Goal: Task Accomplishment & Management: Manage account settings

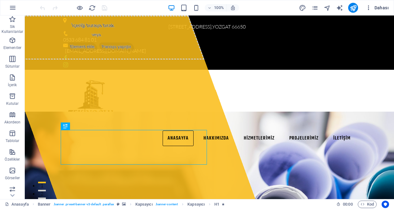
click at [368, 9] on icon "button" at bounding box center [369, 8] width 6 height 6
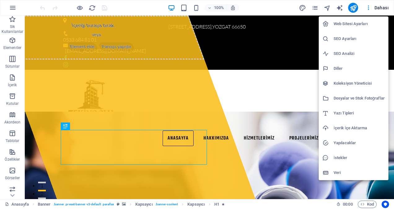
click at [315, 7] on div at bounding box center [197, 104] width 394 height 209
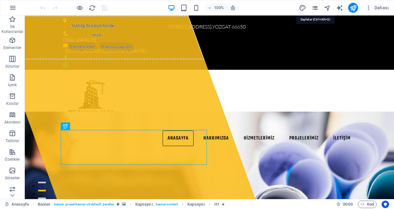
click at [316, 9] on icon "pages" at bounding box center [315, 7] width 7 height 7
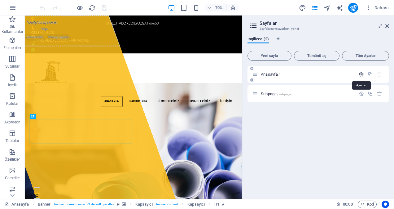
click at [362, 74] on icon "button" at bounding box center [361, 74] width 5 height 5
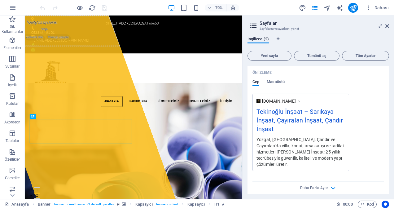
scroll to position [184, 0]
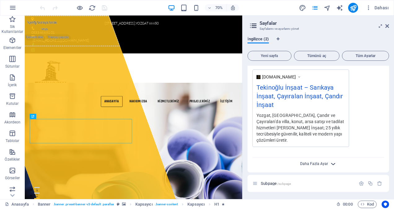
click at [325, 162] on span "Daha Fazla Ayar" at bounding box center [314, 164] width 28 height 4
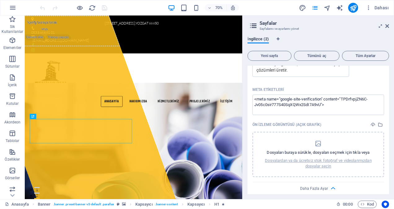
scroll to position [246, 0]
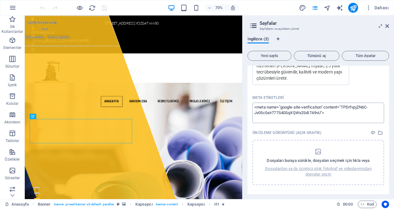
click at [331, 113] on textarea "<meta name="google-site-verification" content="TPDrfvpjZN6C-Jv05c0sir777S40SqXQ…" at bounding box center [319, 113] width 132 height 20
paste textarea "AW-17356834384"
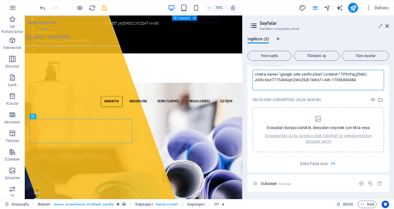
click at [106, 7] on body "[DOMAIN_NAME] Anasayfa Sik Kullanilanlar Elementler Sütunlar İçerik Kutular Ako…" at bounding box center [197, 104] width 394 height 209
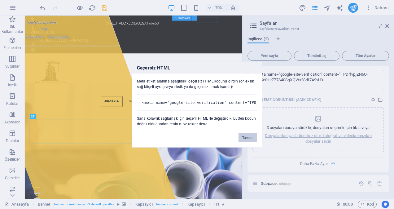
click at [244, 140] on button "Tamam" at bounding box center [248, 137] width 19 height 9
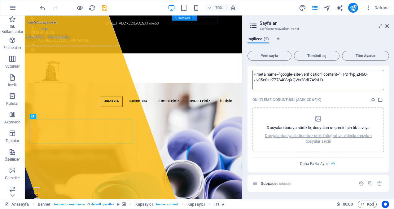
click at [335, 81] on textarea "<meta name="google-site-verification" content="TPDrfvpjZN6C-Jv05c0sir777S40SqXQ…" at bounding box center [319, 80] width 132 height 20
paste textarea "<!-- Google tag (gtag.js) --> <script async src="[URL][DOMAIN_NAME]"> </script>…"
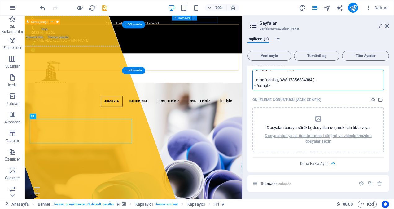
scroll to position [0, 0]
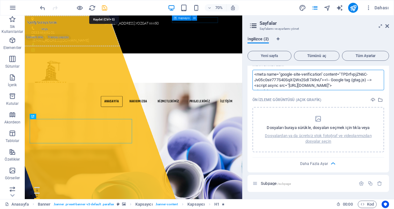
click at [104, 7] on body "[DOMAIN_NAME] Anasayfa Sik Kullanilanlar Elementler Sütunlar İçerik Kutular Ako…" at bounding box center [197, 104] width 394 height 209
type textarea "<meta name="google-site-verification" content="TPDrfvpjZN6C-Jv05c0sir777S40SqXQ…"
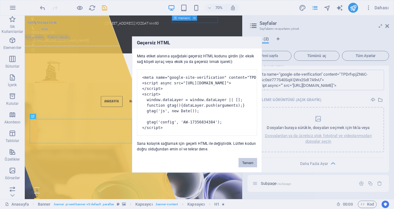
click at [252, 165] on button "Tamam" at bounding box center [248, 162] width 19 height 9
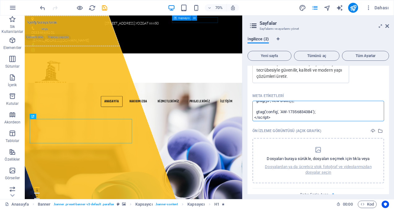
scroll to position [50, 0]
click at [105, 8] on body "[DOMAIN_NAME] Anasayfa Sik Kullanilanlar Elementler Sütunlar İçerik Kutular Ako…" at bounding box center [197, 104] width 394 height 209
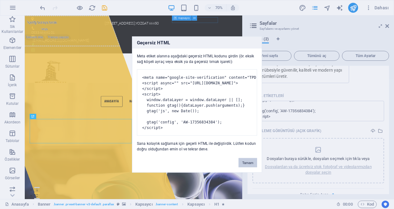
click at [251, 166] on button "Tamam" at bounding box center [248, 162] width 19 height 9
click at [103, 8] on body "[DOMAIN_NAME] Anasayfa Sik Kullanilanlar Elementler Sütunlar İçerik Kutular Ako…" at bounding box center [197, 104] width 394 height 209
click at [245, 166] on button "Tamam" at bounding box center [248, 162] width 19 height 9
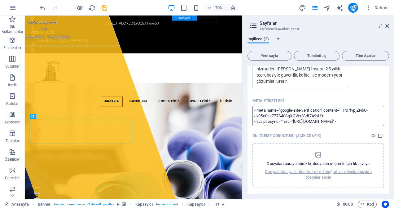
scroll to position [248, 0]
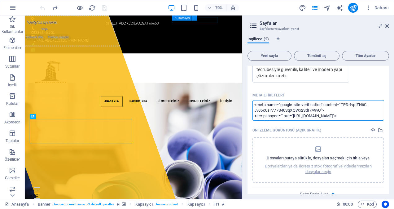
click at [324, 113] on textarea "<meta name="google-site-verification" content="TPDrfvpjZN6C-Jv05c0sir777S40SqXQ…" at bounding box center [319, 110] width 132 height 20
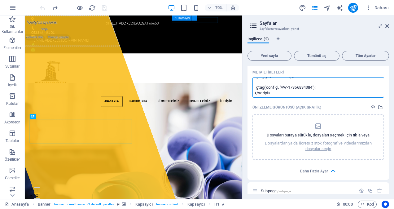
scroll to position [278, 0]
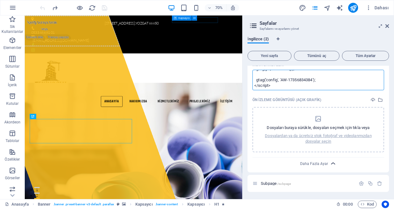
click at [330, 165] on body "[DOMAIN_NAME] Anasayfa Sik Kullanilanlar Elementler Sütunlar İçerik Kutular Ako…" at bounding box center [197, 104] width 394 height 209
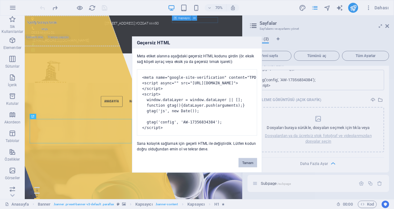
click at [251, 164] on button "Tamam" at bounding box center [248, 162] width 19 height 9
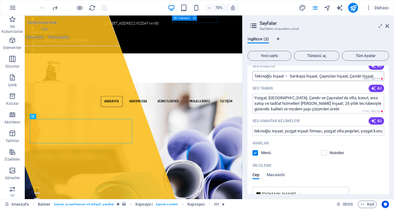
scroll to position [30, 0]
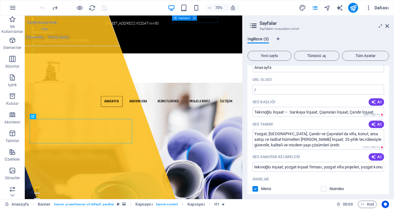
click at [375, 7] on body "[DOMAIN_NAME] Anasayfa Sik Kullanilanlar Elementler Sütunlar İçerik Kutular Ako…" at bounding box center [197, 104] width 394 height 209
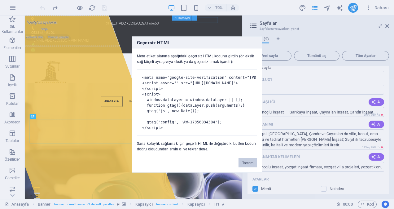
click at [250, 167] on button "Tamam" at bounding box center [248, 162] width 19 height 9
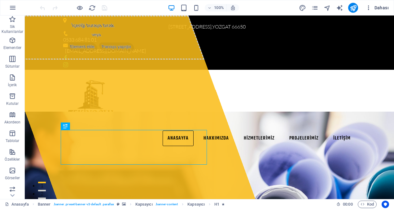
click at [372, 7] on icon "button" at bounding box center [369, 8] width 6 height 6
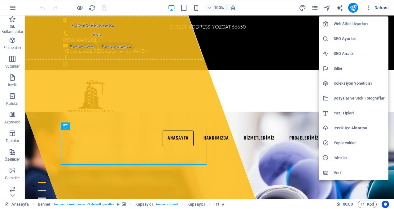
click at [339, 40] on h6 "SEO Ayarları" at bounding box center [359, 38] width 51 height 7
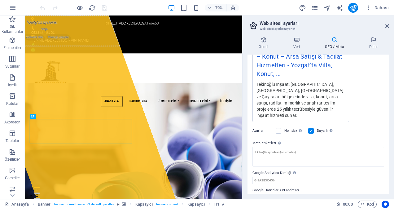
scroll to position [139, 0]
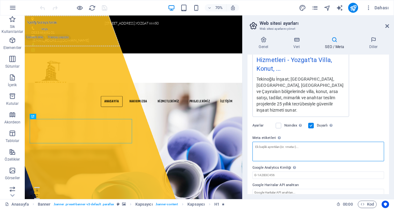
click at [267, 142] on textarea "Meta etiketleri Web sitenin etiketlerinin içine yerleştirilecek HTML kodunu bur…" at bounding box center [319, 152] width 132 height 20
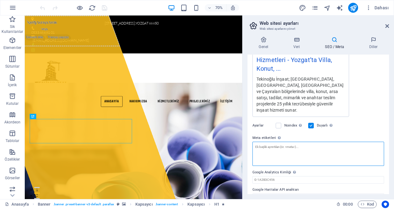
paste textarea "<!-- Google tag (gtag.js) --> <script async src="[URL][DOMAIN_NAME]"> </script>…"
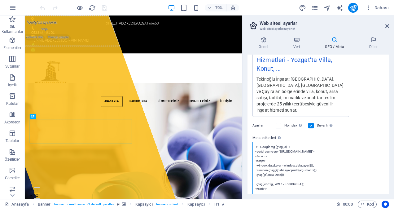
scroll to position [0, 0]
type textarea "<!-- Google tag (gtag.js) --> <script async="" src="https://www.googletagmanage…"
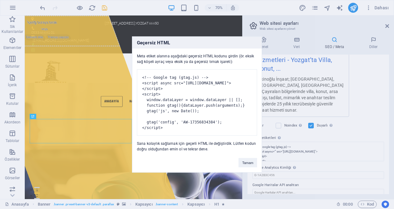
click at [104, 9] on body "tekinogluinsaat.com.tr Anasayfa Sik Kullanilanlar Elementler Sütunlar İçerik Ku…" at bounding box center [197, 104] width 394 height 209
click at [252, 165] on button "Tamam" at bounding box center [248, 162] width 19 height 9
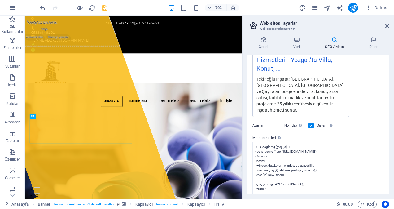
click at [102, 7] on icon "save" at bounding box center [104, 7] width 7 height 7
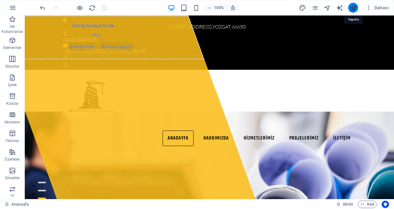
click at [355, 8] on icon "publish" at bounding box center [353, 7] width 7 height 7
